Goal: Check status

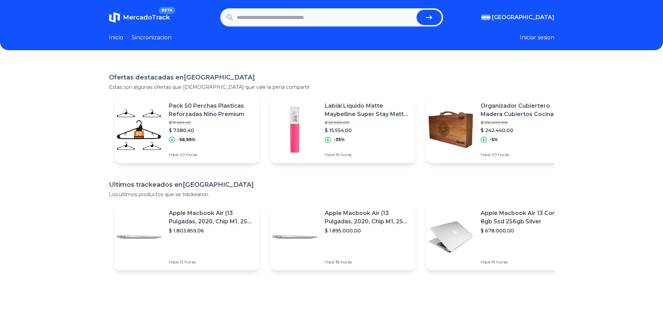
click at [256, 11] on input "text" at bounding box center [325, 17] width 177 height 15
paste input "**********"
click at [433, 17] on icon "submit" at bounding box center [429, 17] width 8 height 8
type input "**********"
